Goal: Task Accomplishment & Management: Manage account settings

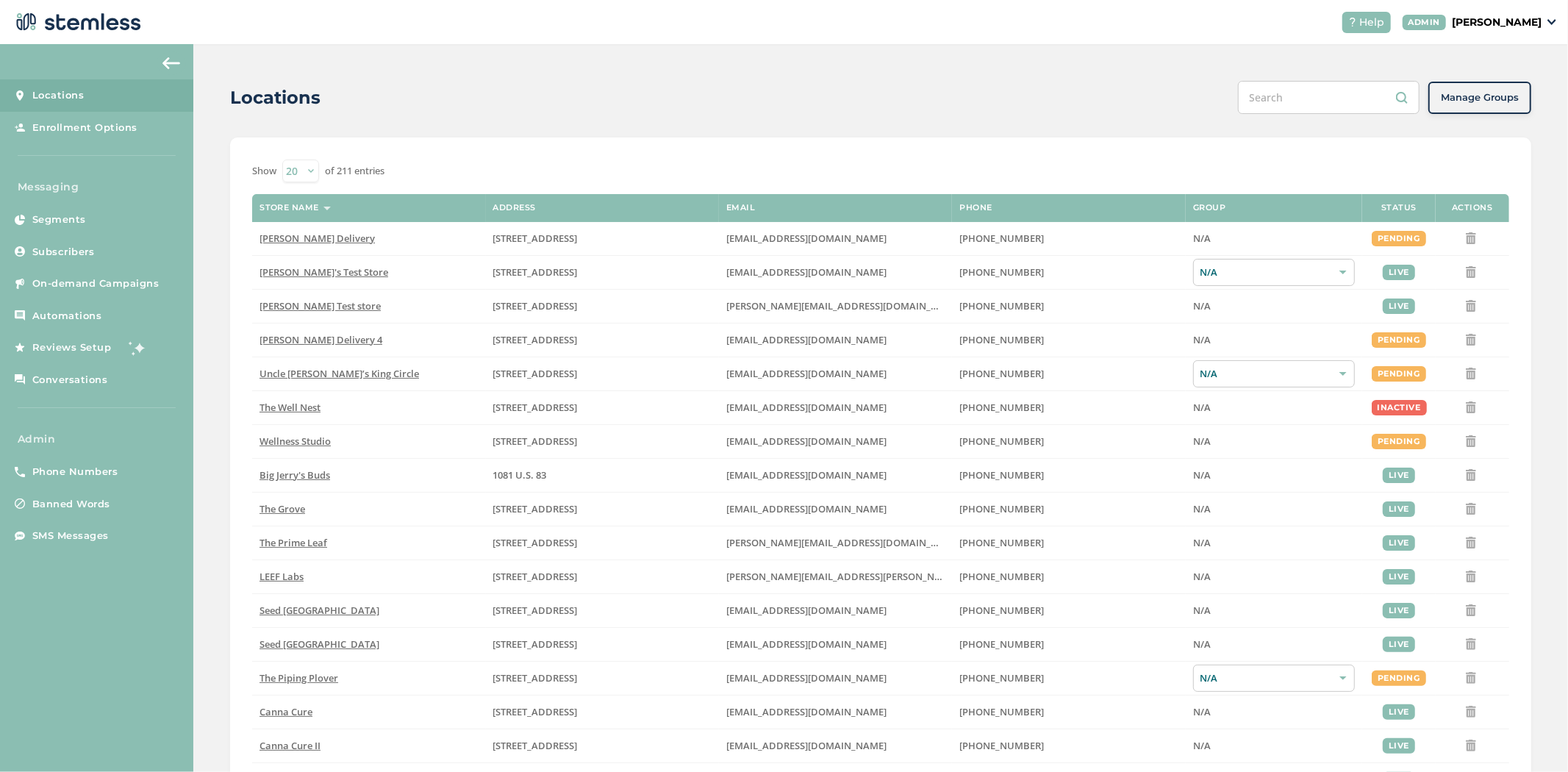
click at [1354, 107] on input "text" at bounding box center [1328, 97] width 181 height 33
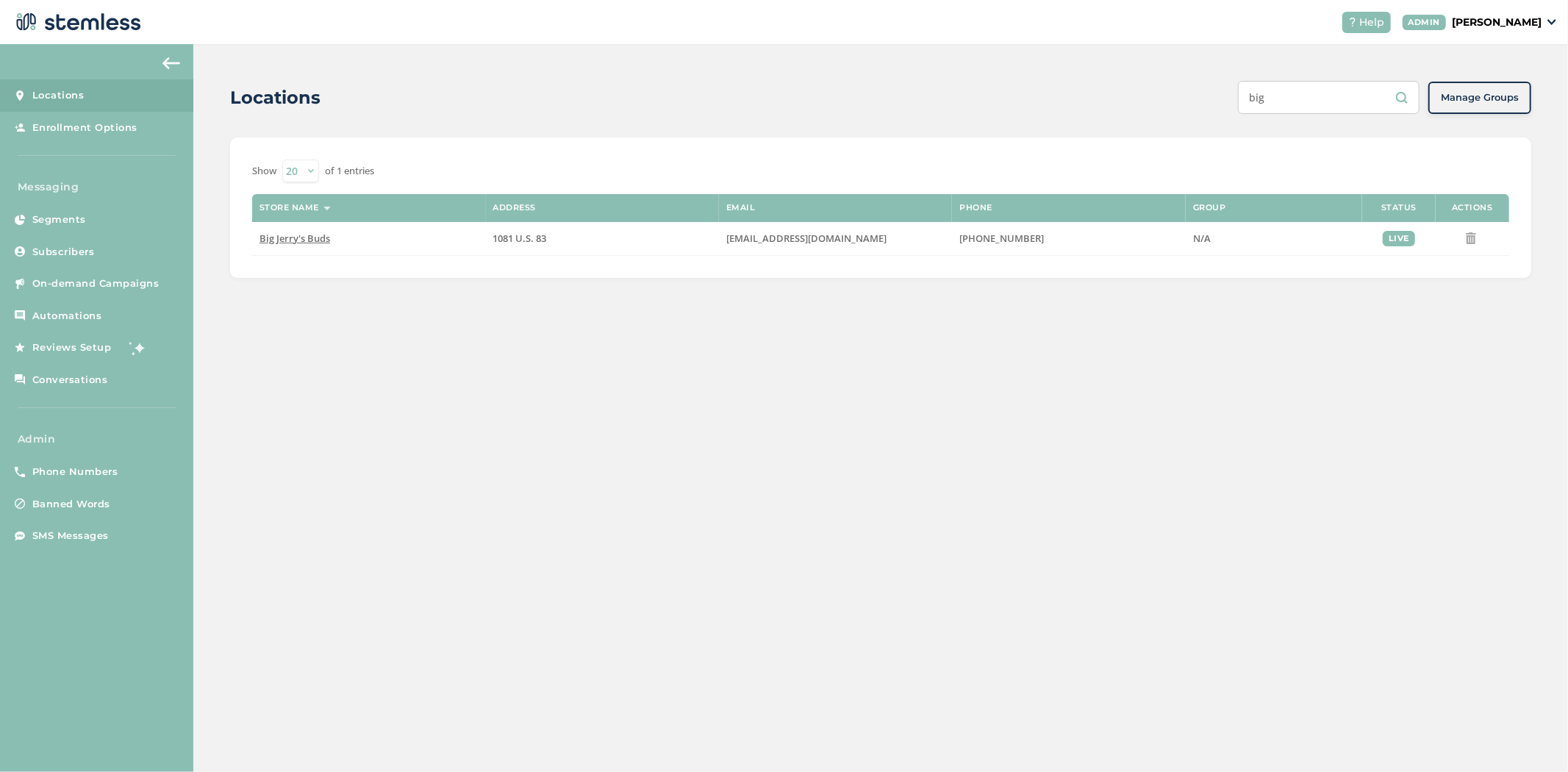
type input "big"
click at [1505, 32] on div "Help ADMIN [PERSON_NAME]" at bounding box center [1444, 22] width 227 height 21
click at [1509, 25] on p "[PERSON_NAME]" at bounding box center [1496, 22] width 90 height 15
click at [1492, 101] on span "Impersonate" at bounding box center [1503, 106] width 72 height 15
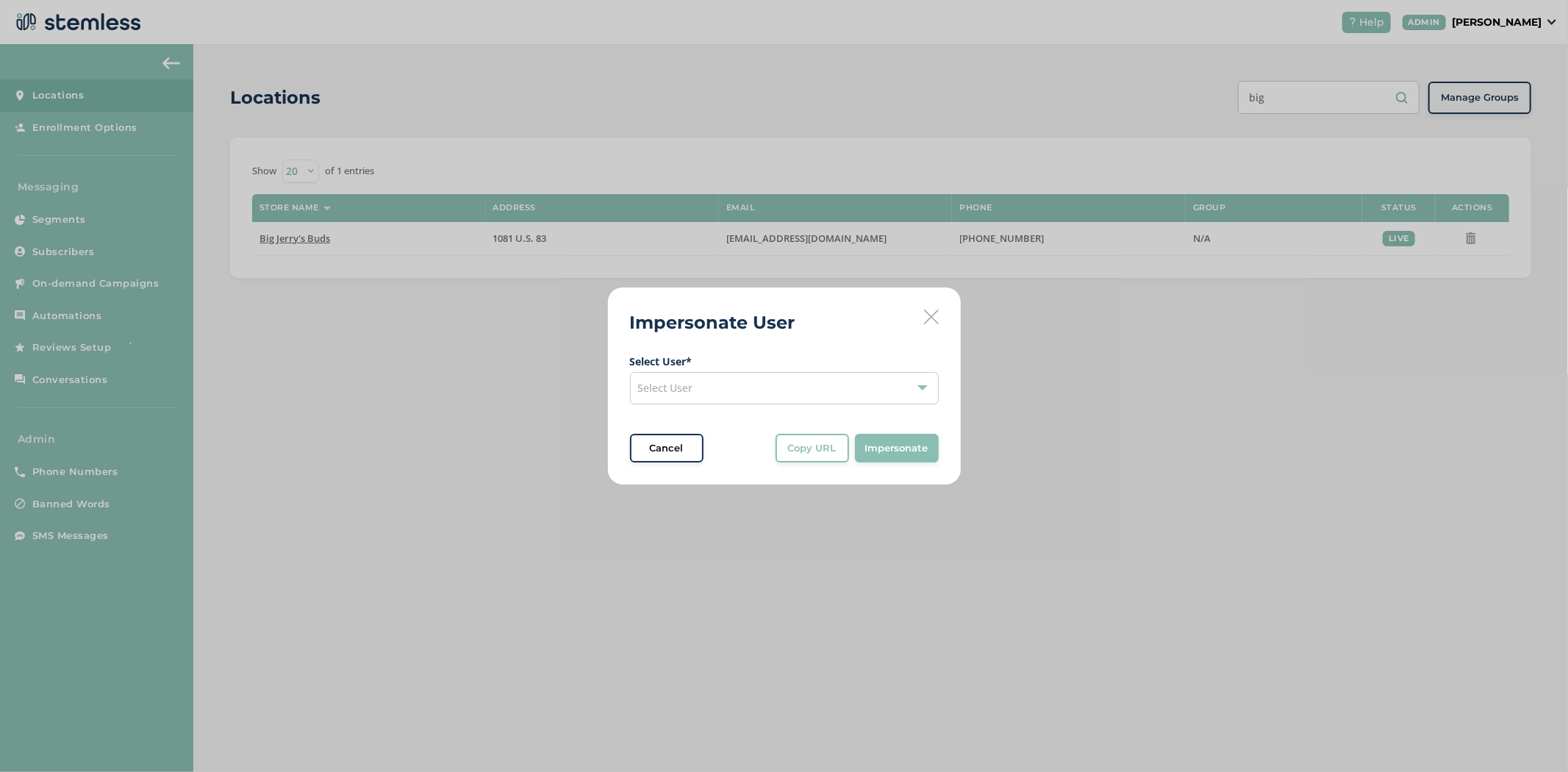
click at [724, 379] on div "Select User" at bounding box center [784, 388] width 308 height 32
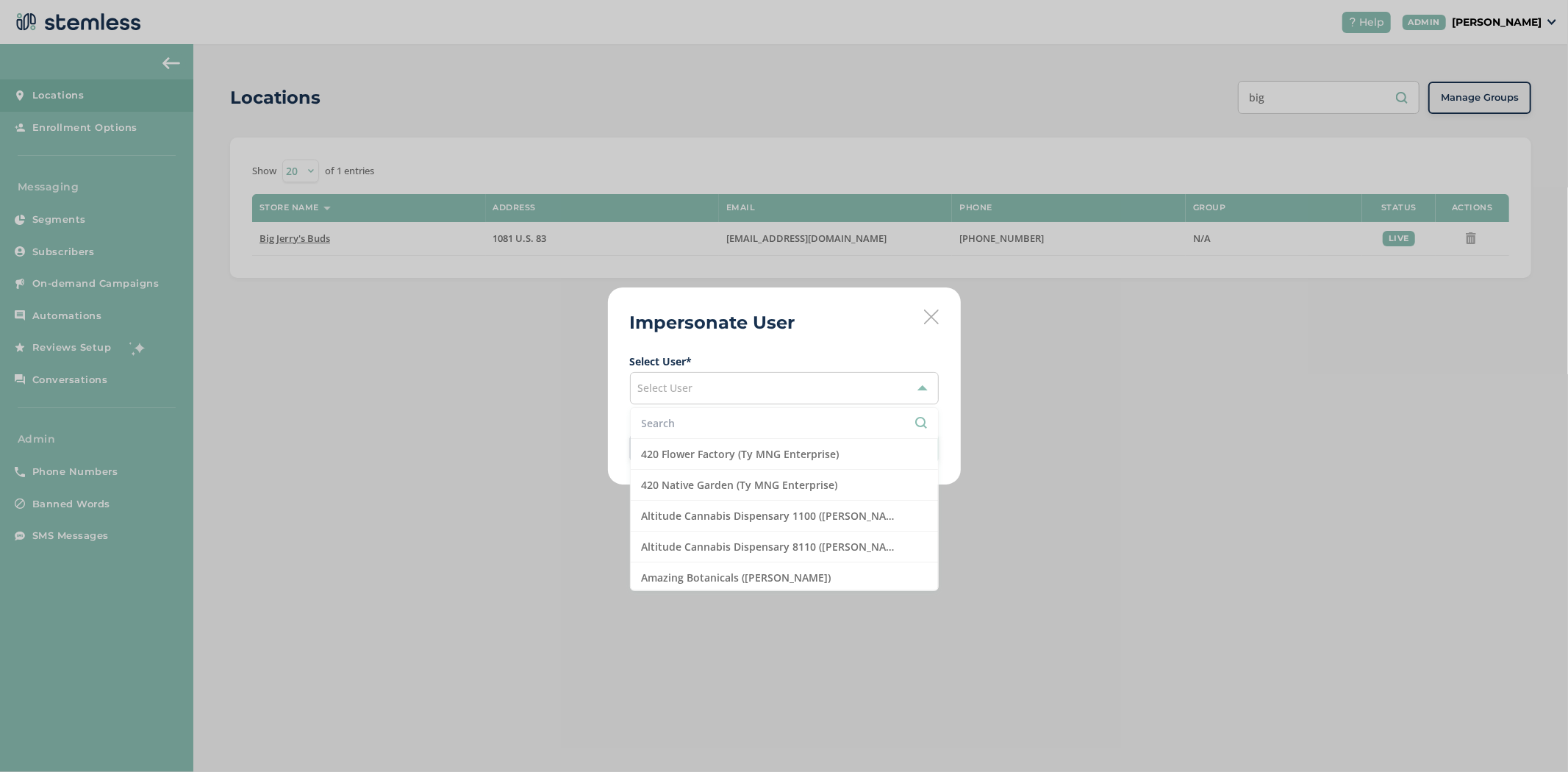
click at [670, 417] on input "text" at bounding box center [784, 422] width 285 height 15
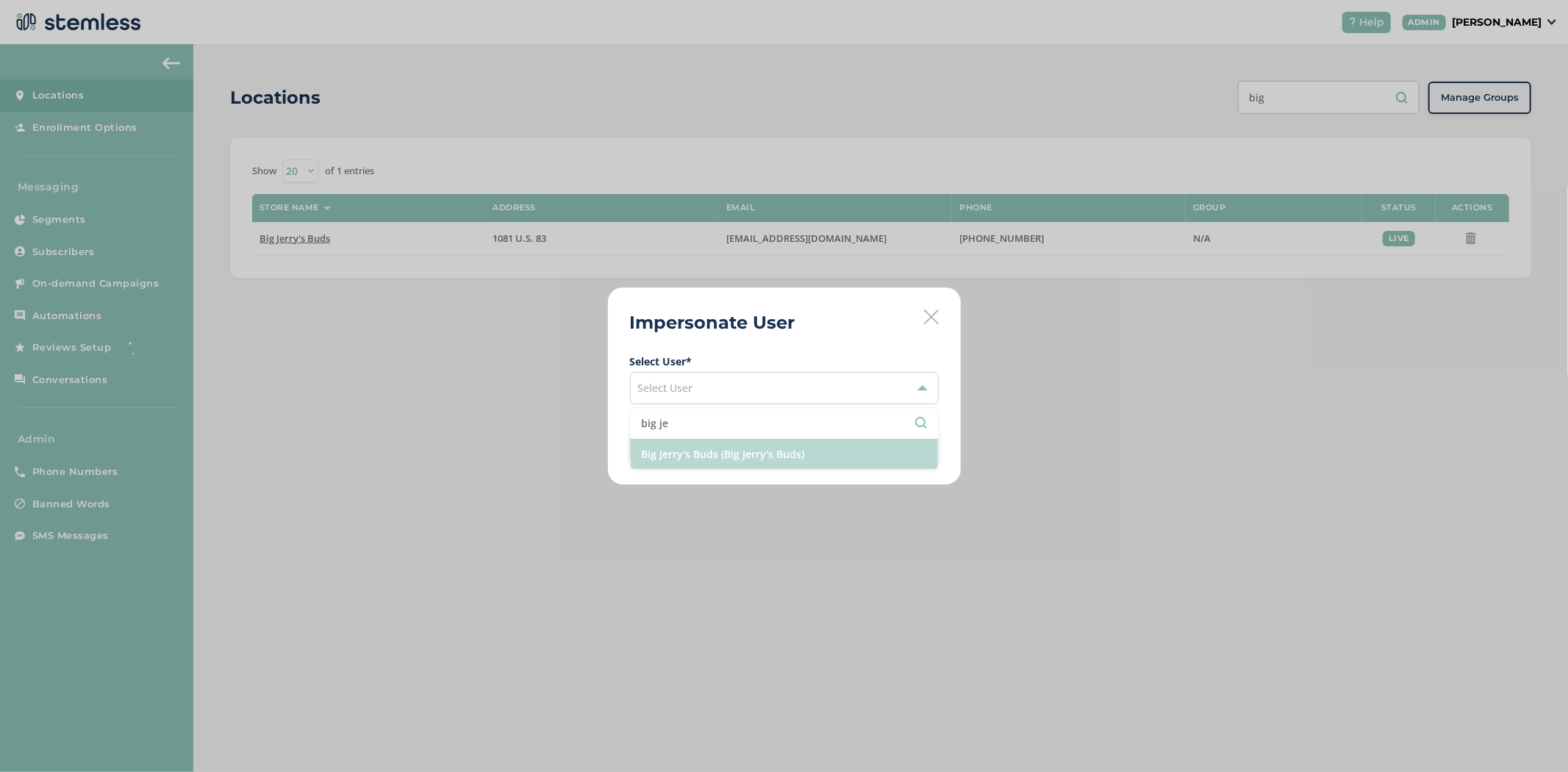
type input "big je"
drag, startPoint x: 703, startPoint y: 448, endPoint x: 861, endPoint y: 454, distance: 158.1
click at [707, 450] on li "Big Jerry's Buds (Big Jerry's Buds)" at bounding box center [784, 454] width 308 height 30
click at [901, 454] on span "Impersonate" at bounding box center [896, 448] width 63 height 15
